Goal: Task Accomplishment & Management: Use online tool/utility

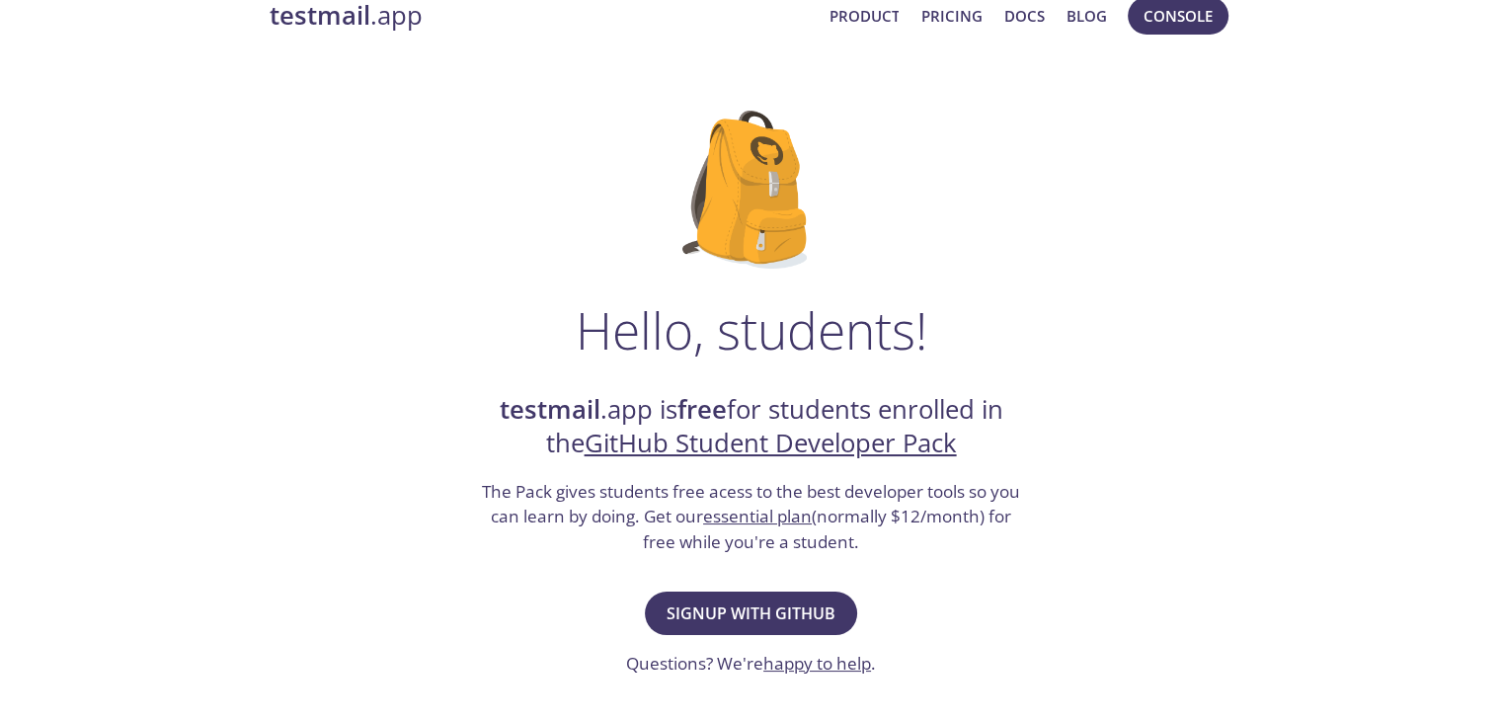
scroll to position [99, 0]
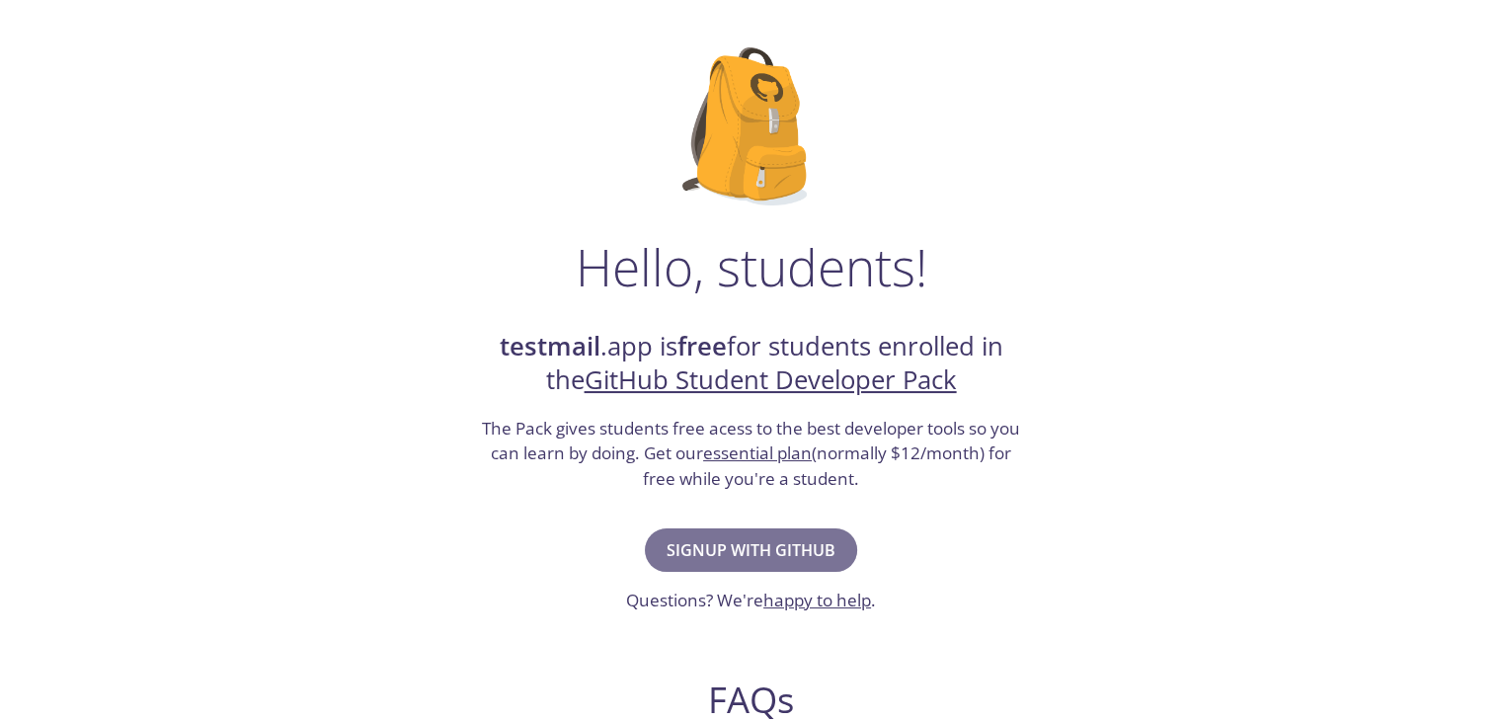
drag, startPoint x: 776, startPoint y: 541, endPoint x: 767, endPoint y: 546, distance: 10.2
click at [772, 544] on span "Signup with GitHub" at bounding box center [751, 550] width 169 height 28
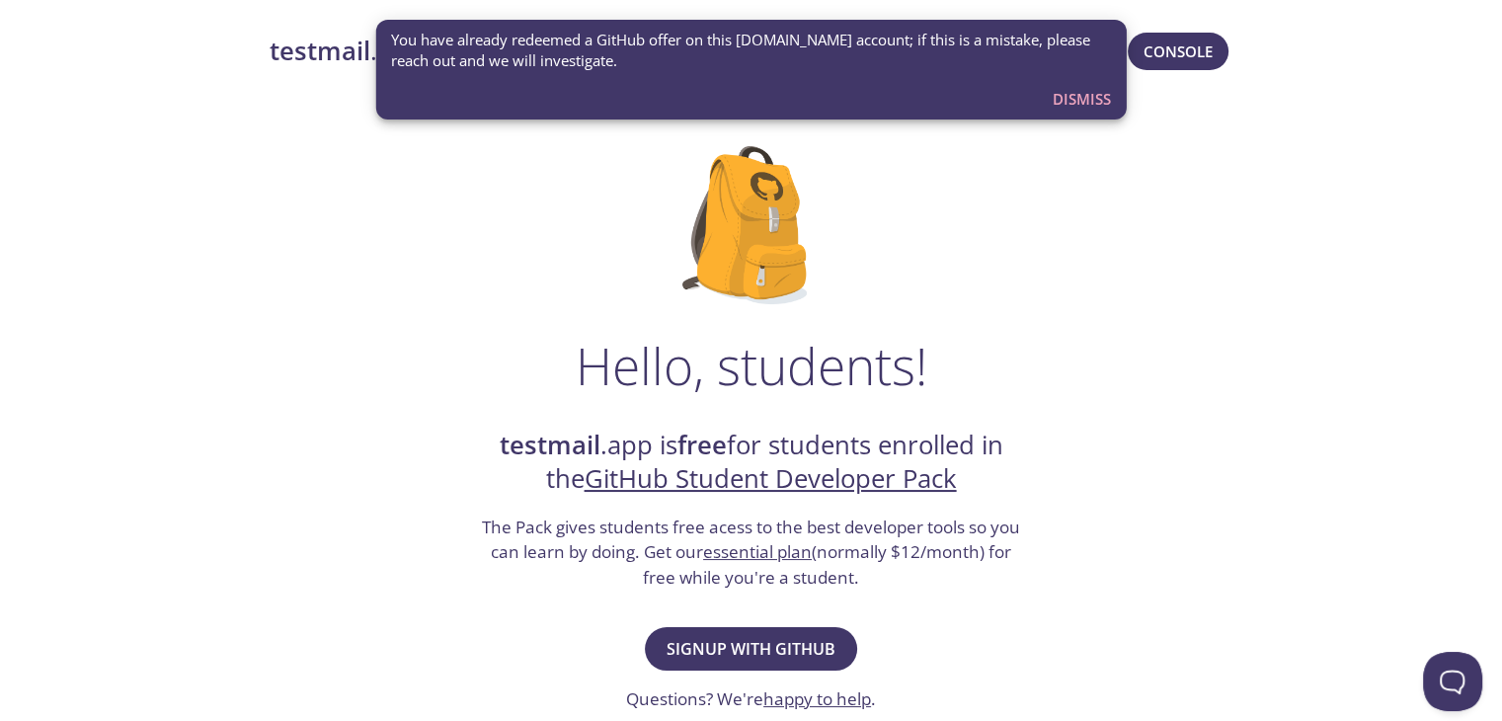
click at [1078, 108] on span "Dismiss" at bounding box center [1082, 99] width 58 height 26
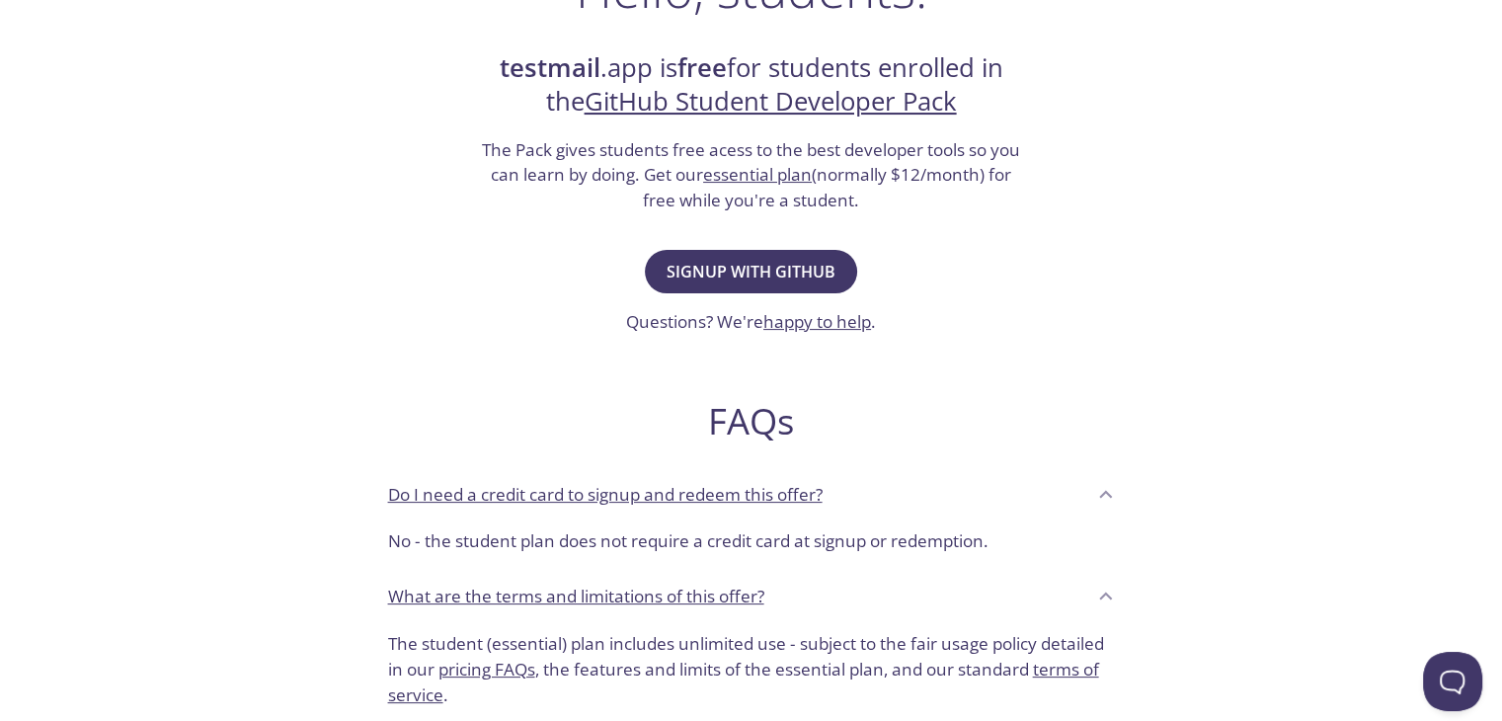
scroll to position [395, 0]
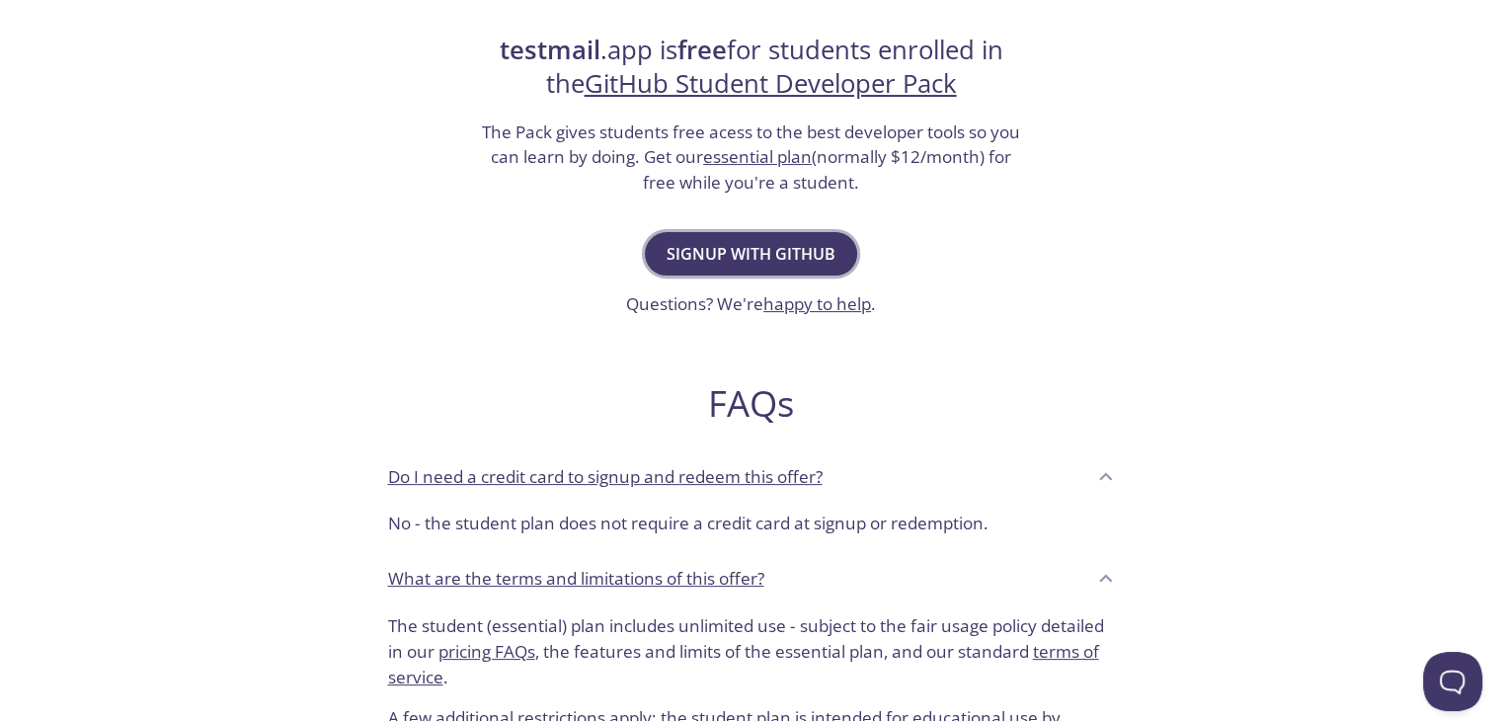
click at [811, 248] on span "Signup with GitHub" at bounding box center [751, 254] width 169 height 28
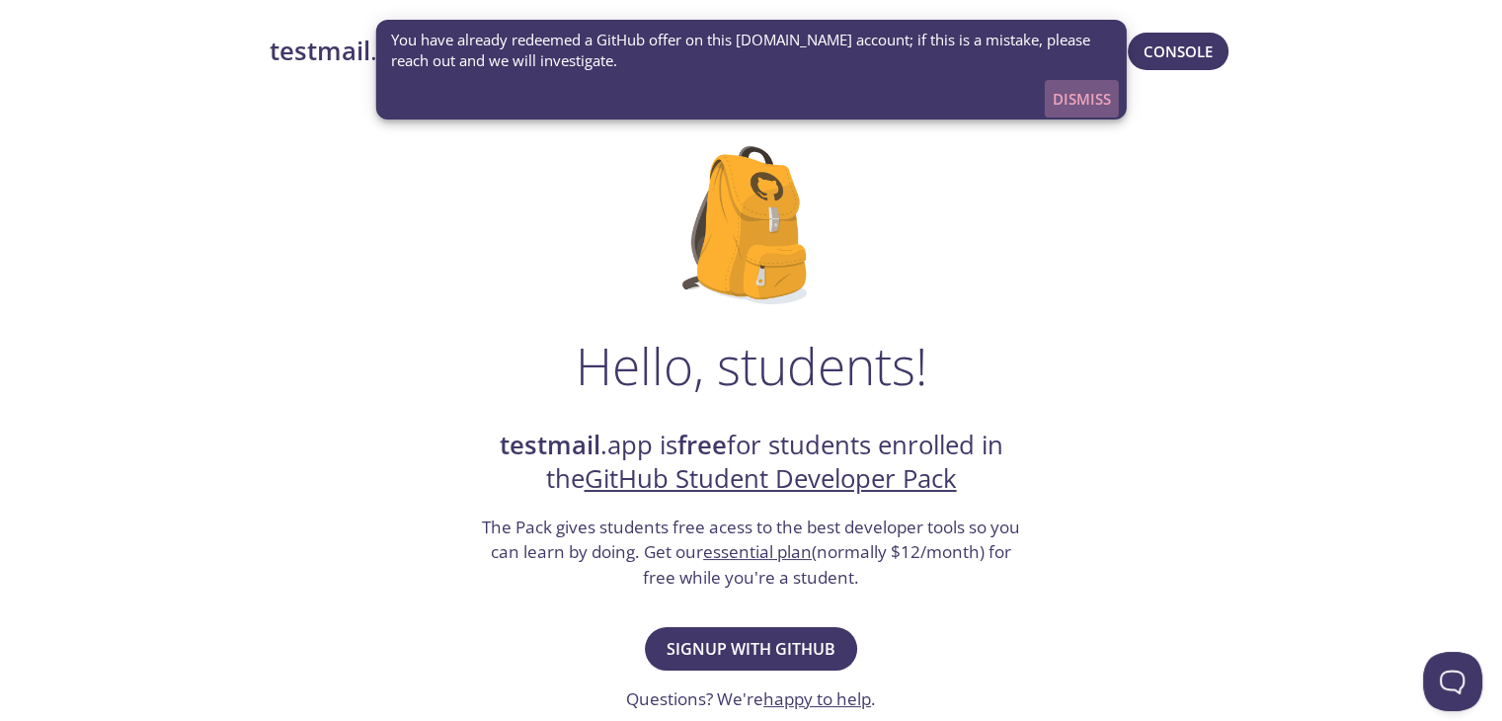
click at [1078, 108] on span "Dismiss" at bounding box center [1082, 99] width 58 height 26
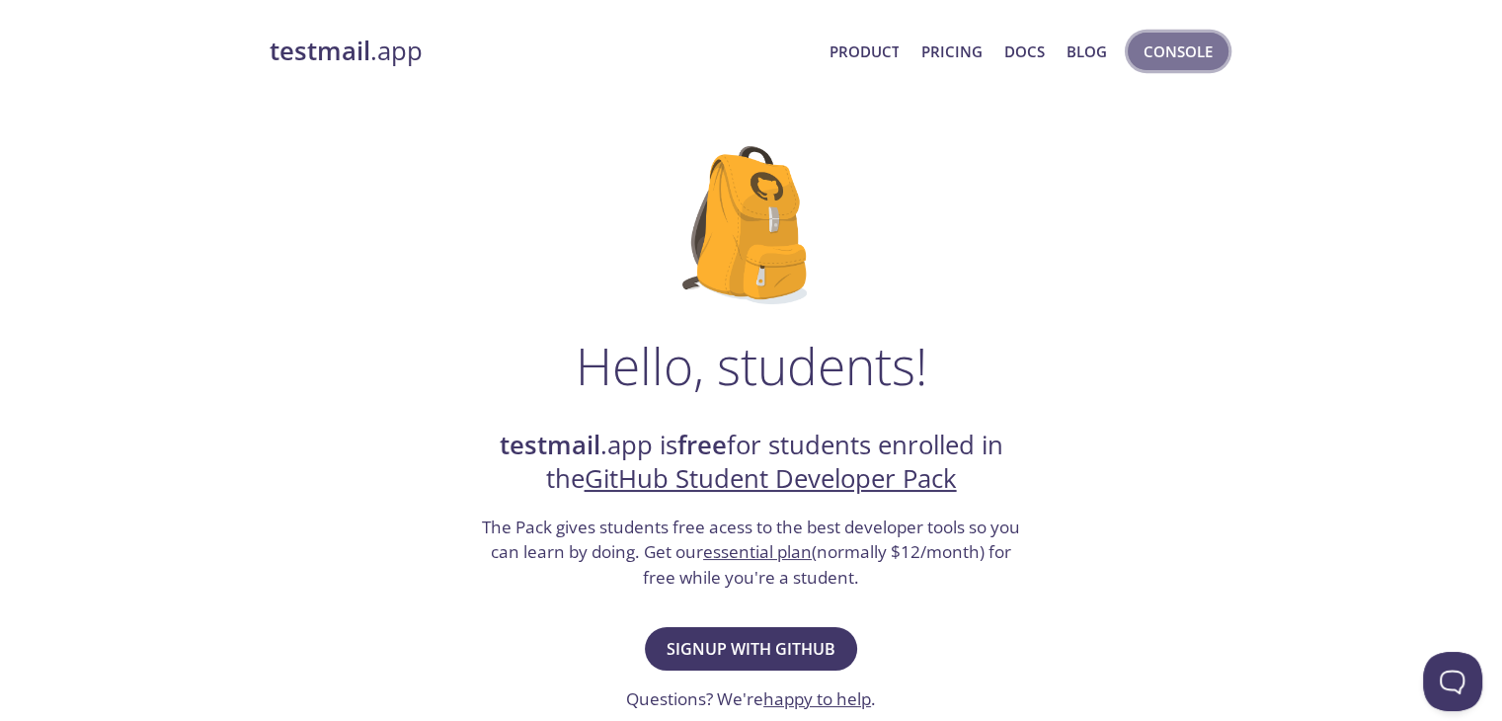
click at [1190, 54] on span "Console" at bounding box center [1178, 52] width 69 height 26
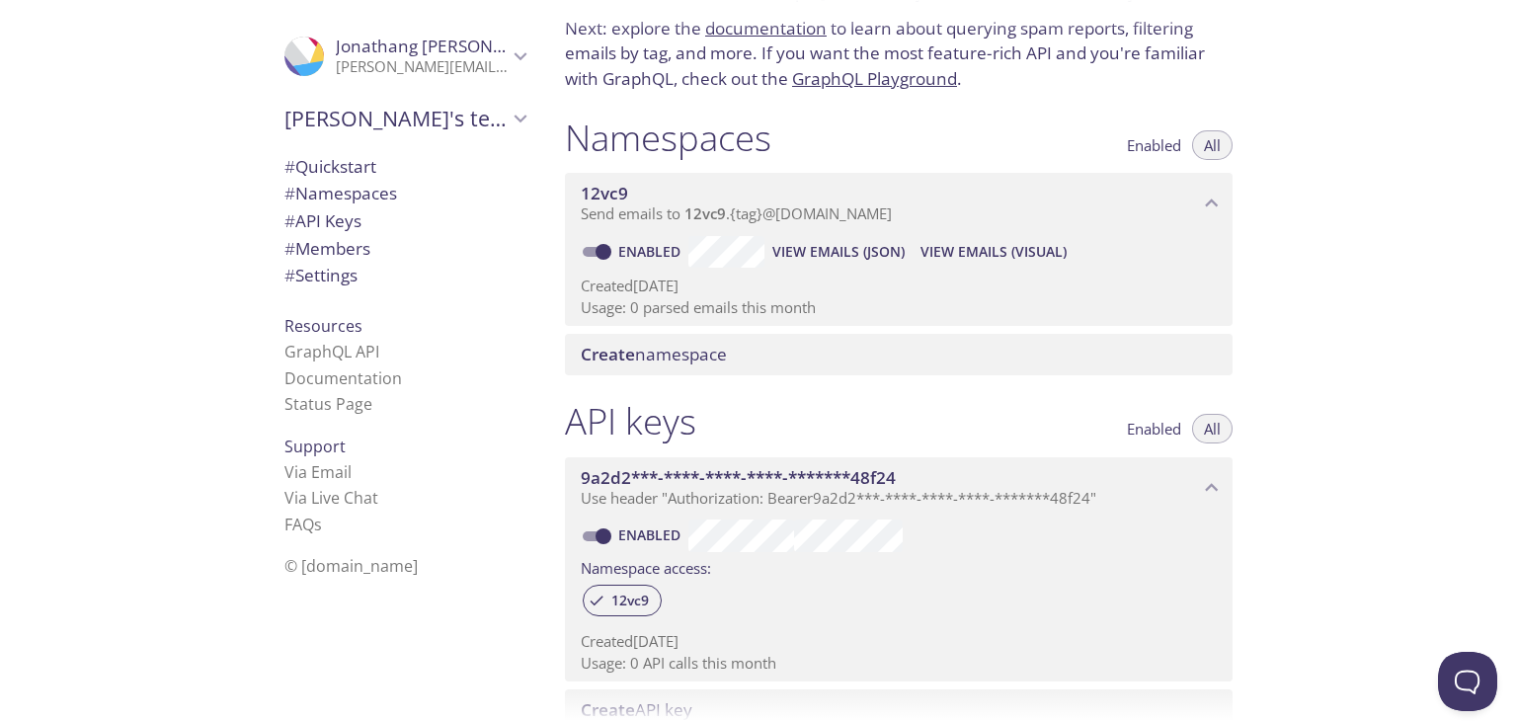
scroll to position [198, 0]
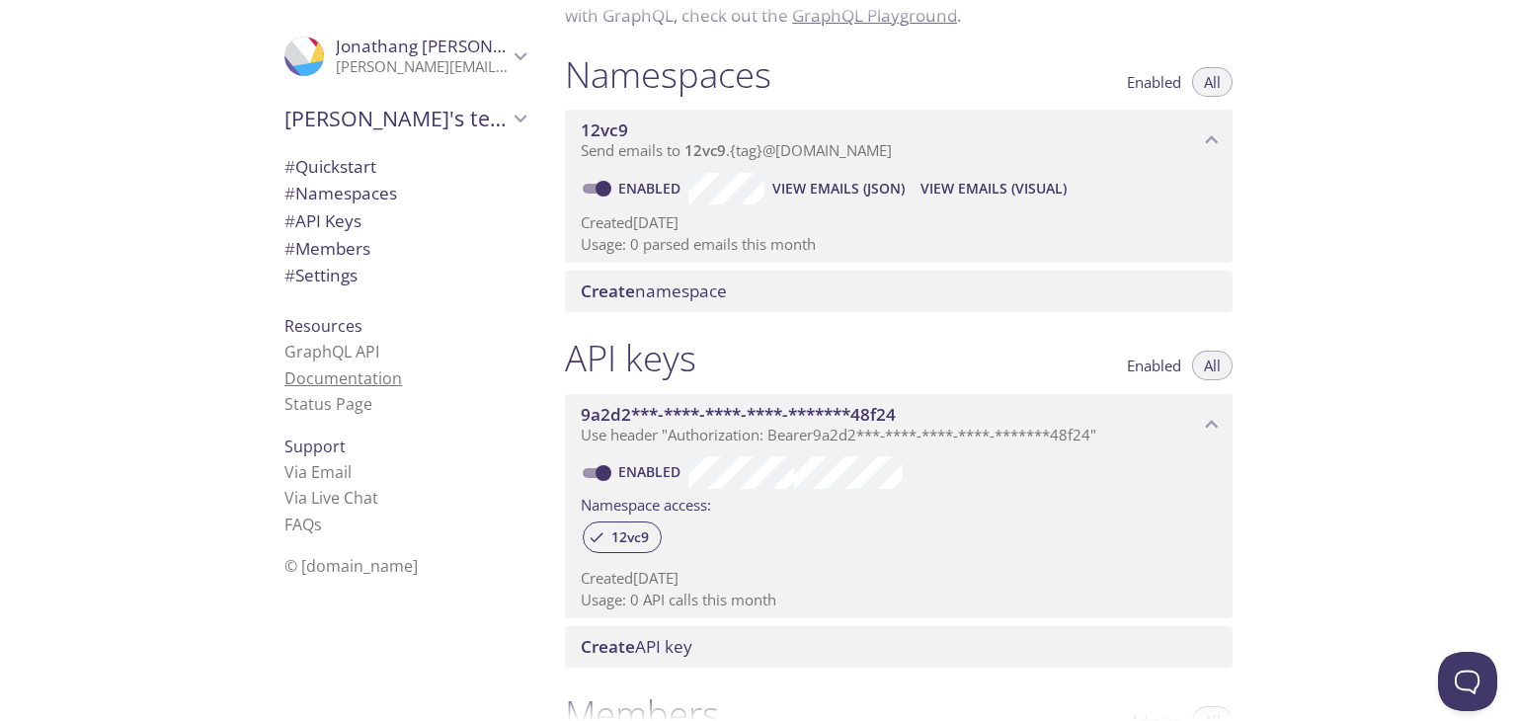
click at [339, 372] on link "Documentation" at bounding box center [343, 378] width 118 height 22
